Goal: Transaction & Acquisition: Purchase product/service

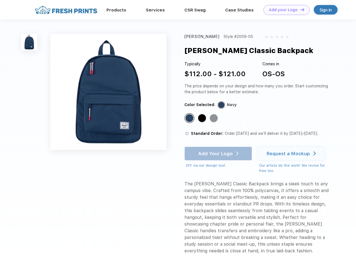
click at [285, 10] on link "Add your Logo Design Tool" at bounding box center [287, 10] width 46 height 10
click at [0, 0] on div "Design Tool" at bounding box center [0, 0] width 0 height 0
click at [300, 10] on link "Add your Logo Design Tool" at bounding box center [287, 10] width 46 height 10
click at [29, 42] on img at bounding box center [29, 42] width 16 height 16
click at [190, 119] on div "Standard Color" at bounding box center [190, 118] width 8 height 8
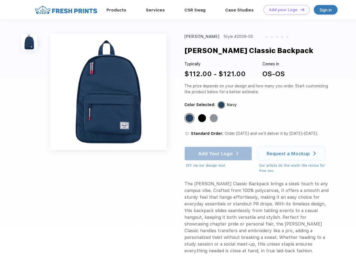
click at [203, 119] on div "Standard Color" at bounding box center [202, 118] width 8 height 8
click at [214, 119] on div "Standard Color" at bounding box center [214, 118] width 8 height 8
click at [219, 154] on div "Add Your Logo DIY via our design tool. Ah shoot! This product isn't up in our d…" at bounding box center [219, 158] width 68 height 22
click at [292, 154] on div "Request a Mockup" at bounding box center [288, 154] width 43 height 6
